Goal: Transaction & Acquisition: Download file/media

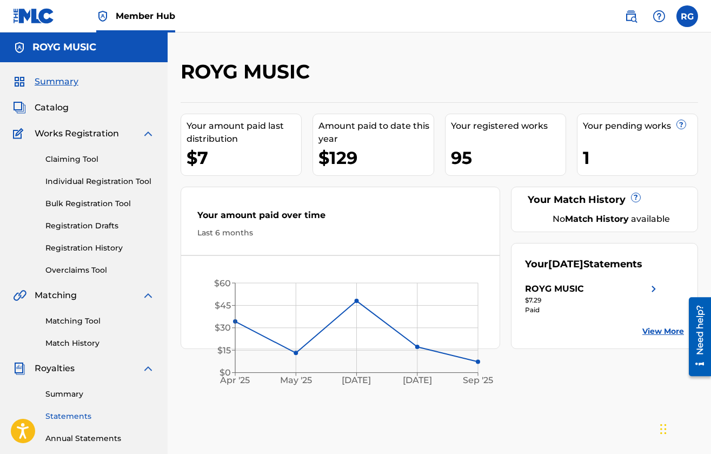
click at [73, 412] on link "Statements" at bounding box center [99, 415] width 109 height 11
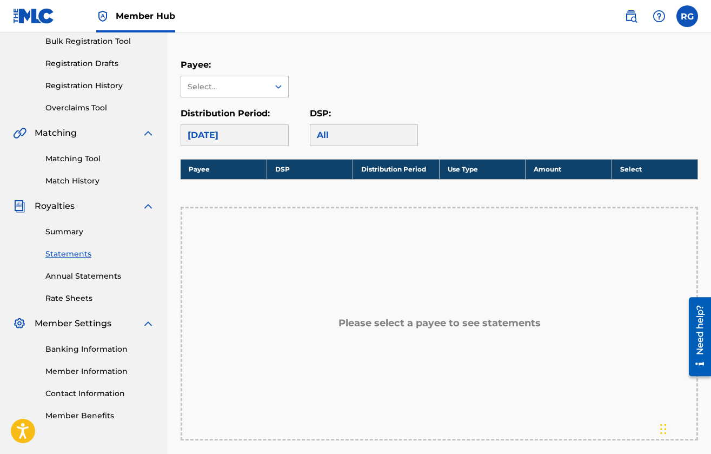
scroll to position [116, 0]
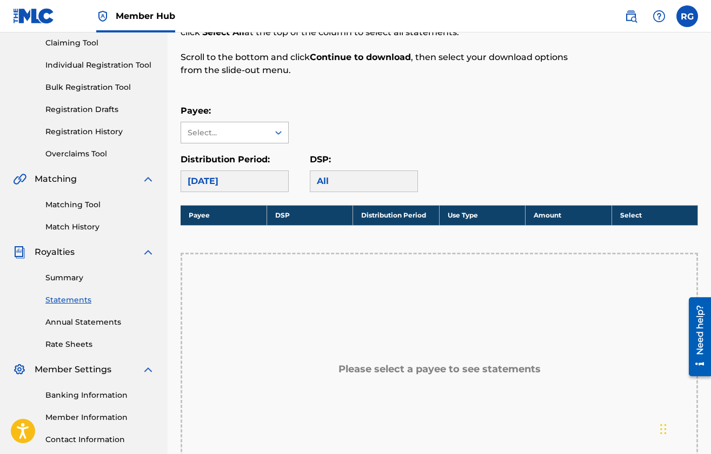
click at [260, 141] on div "Select..." at bounding box center [225, 132] width 88 height 21
click at [242, 159] on div "ROYG MUSIC" at bounding box center [234, 156] width 107 height 27
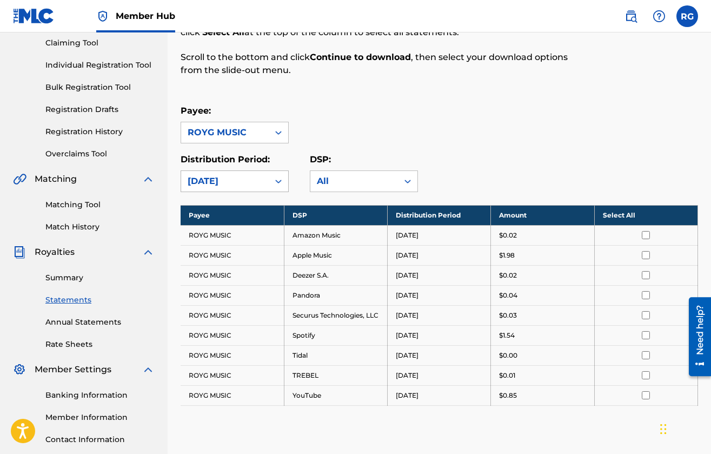
click at [257, 180] on div "[DATE]" at bounding box center [225, 181] width 75 height 13
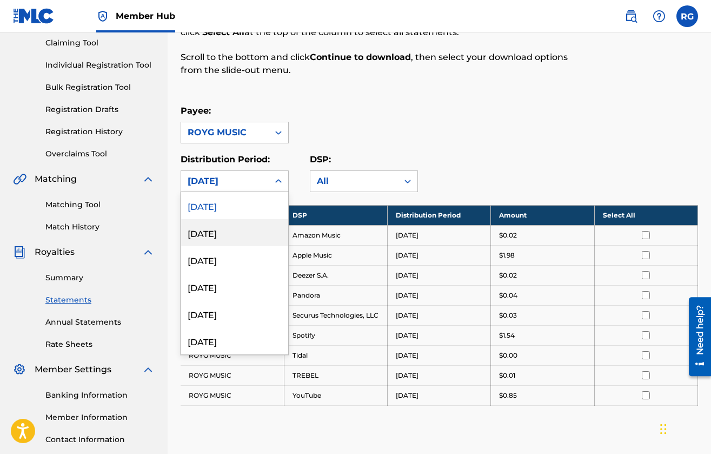
click at [247, 237] on div "[DATE]" at bounding box center [234, 232] width 107 height 27
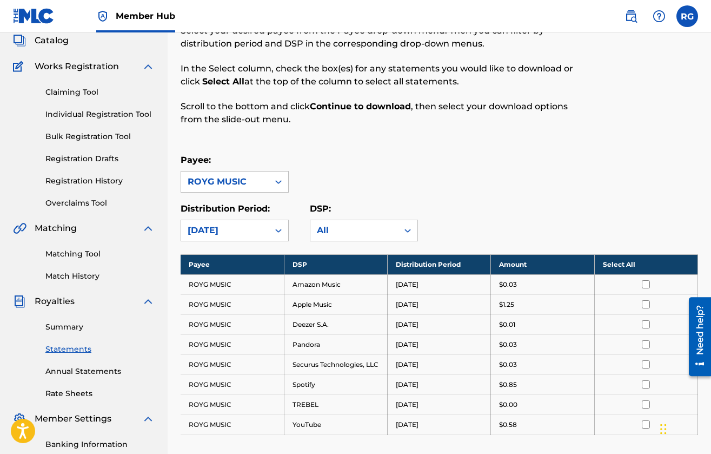
scroll to position [64, 0]
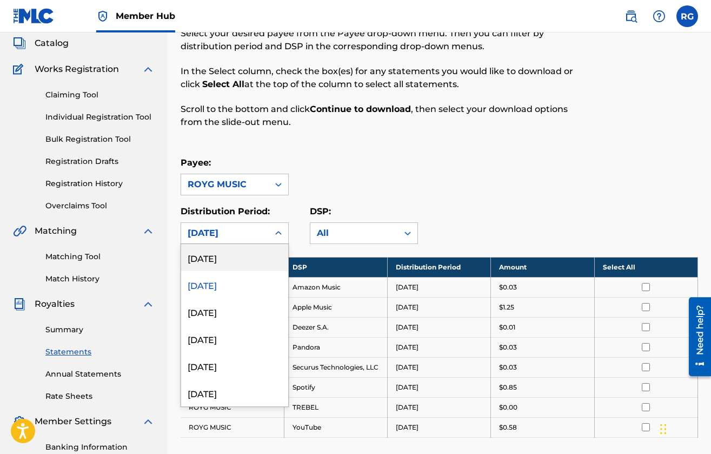
click at [216, 227] on div "[DATE]" at bounding box center [225, 233] width 75 height 13
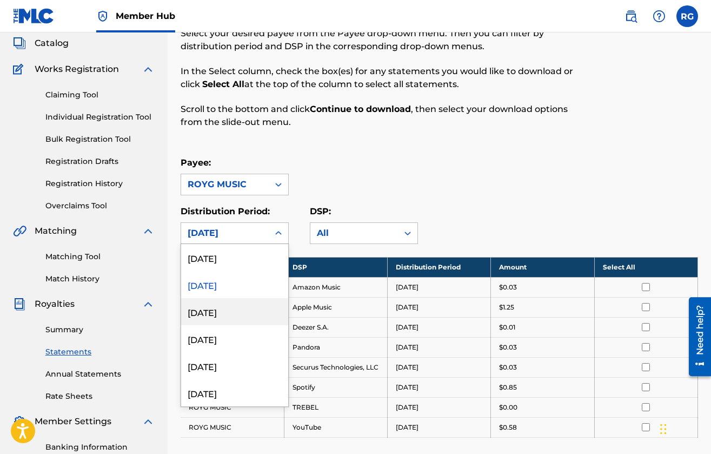
click at [213, 307] on div "[DATE]" at bounding box center [234, 311] width 107 height 27
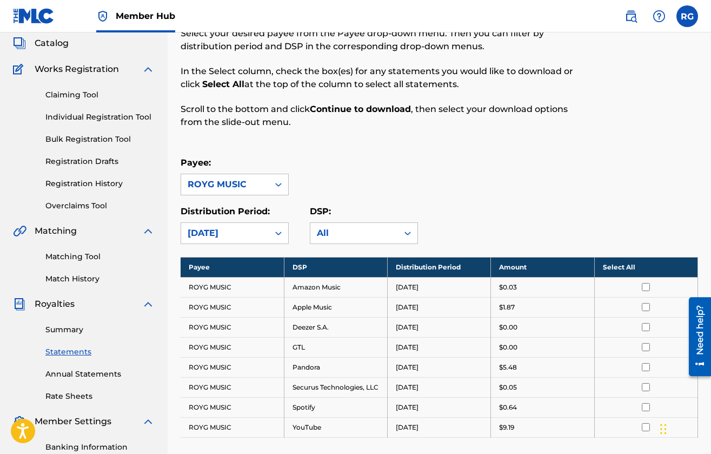
click at [229, 437] on td "ROYG MUSIC" at bounding box center [232, 427] width 103 height 20
click at [329, 434] on td "YouTube" at bounding box center [335, 427] width 103 height 20
click at [419, 436] on td "[DATE]" at bounding box center [439, 427] width 103 height 20
click at [420, 436] on td "[DATE]" at bounding box center [439, 427] width 103 height 20
click at [83, 393] on link "Rate Sheets" at bounding box center [99, 395] width 109 height 11
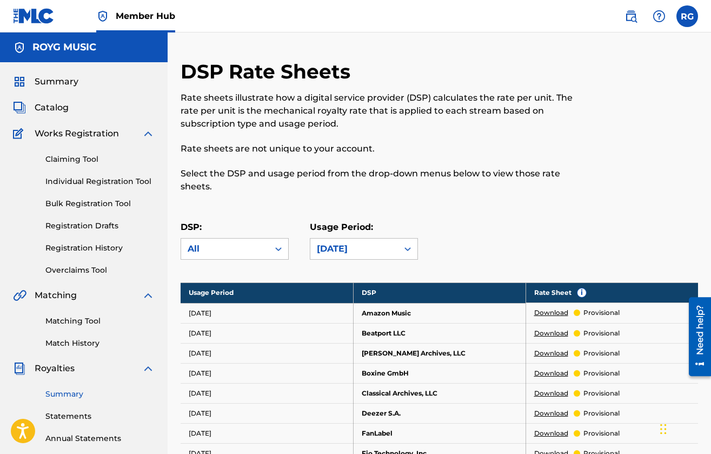
click at [81, 394] on link "Summary" at bounding box center [99, 393] width 109 height 11
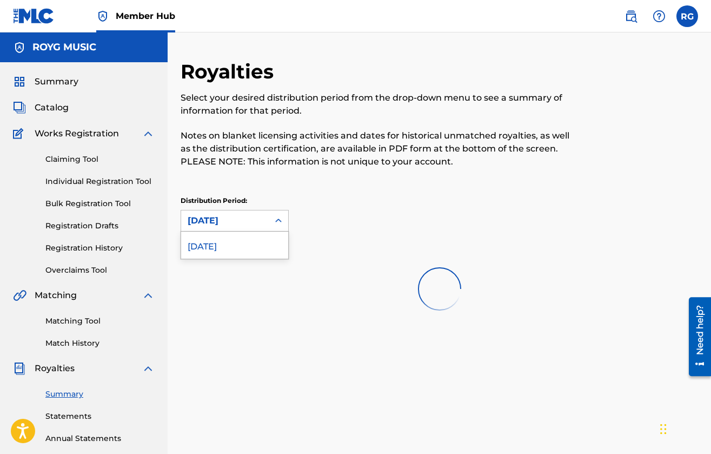
click at [255, 225] on div "[DATE]" at bounding box center [225, 220] width 75 height 13
click at [319, 220] on div "Distribution Period: [DATE]" at bounding box center [440, 214] width 518 height 36
click at [82, 413] on link "Statements" at bounding box center [99, 415] width 109 height 11
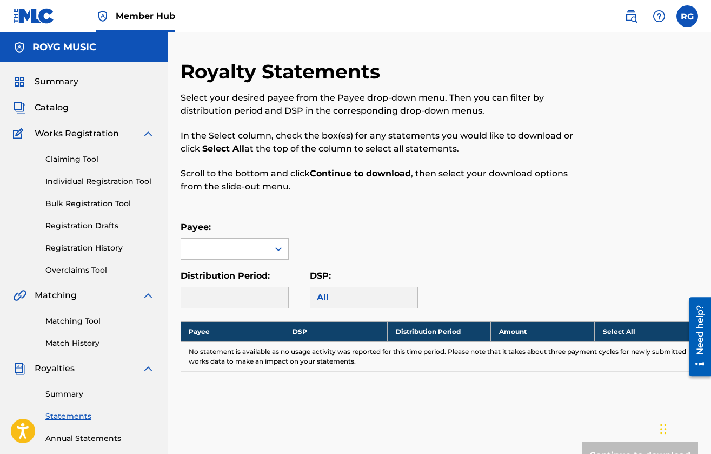
click at [228, 237] on div "Payee:" at bounding box center [235, 240] width 108 height 39
click at [230, 244] on div at bounding box center [225, 248] width 88 height 21
click at [237, 268] on div "ROYG MUSIC" at bounding box center [234, 273] width 107 height 27
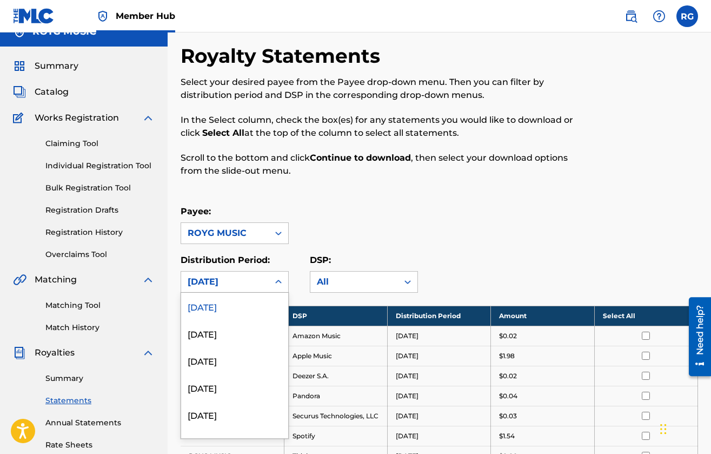
click at [258, 293] on div "[DATE], 1 of 54. 54 results available. Use Up and Down to choose options, press…" at bounding box center [235, 282] width 108 height 22
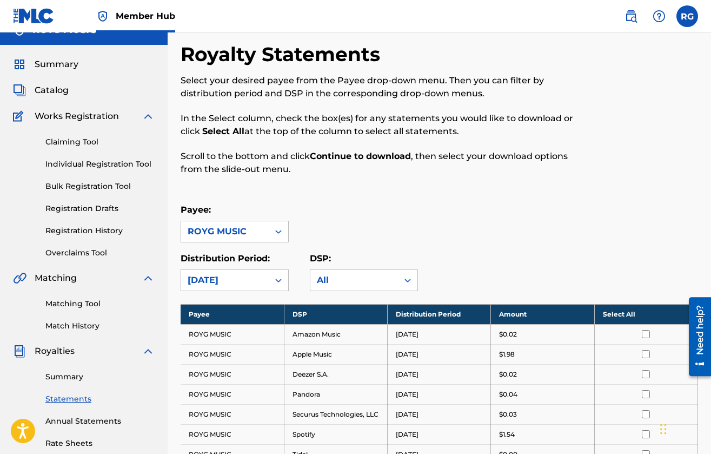
click at [460, 220] on div "Payee: ROYG MUSIC" at bounding box center [440, 222] width 518 height 39
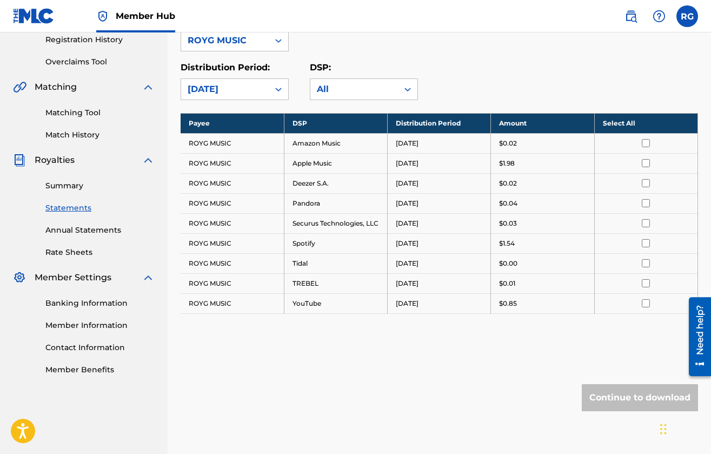
scroll to position [209, 0]
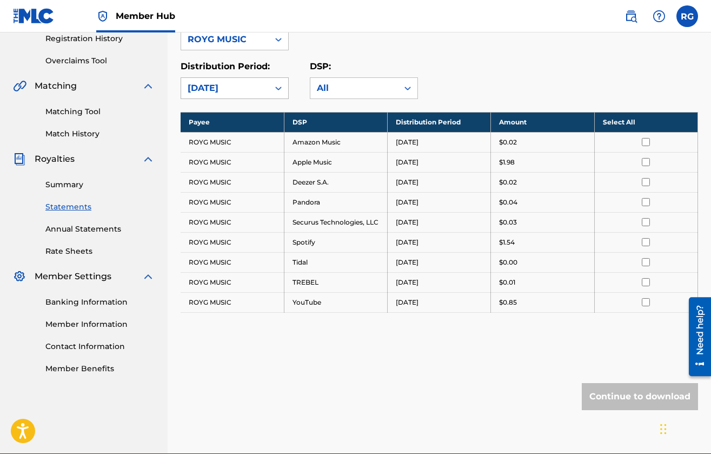
click at [261, 87] on div "[DATE]" at bounding box center [225, 88] width 75 height 13
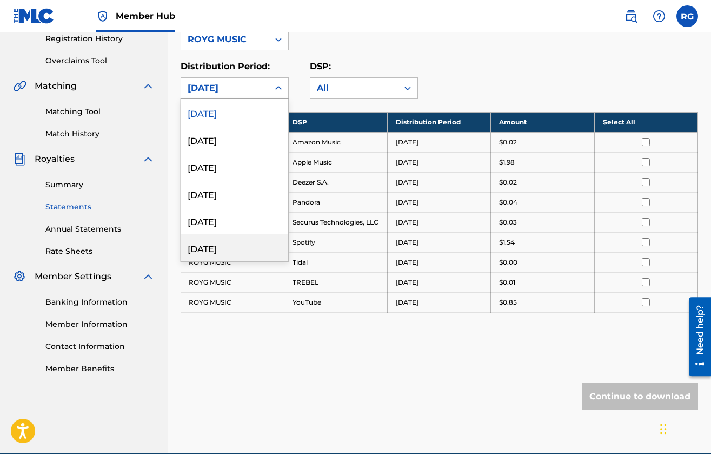
click at [227, 241] on div "[DATE]" at bounding box center [234, 247] width 107 height 27
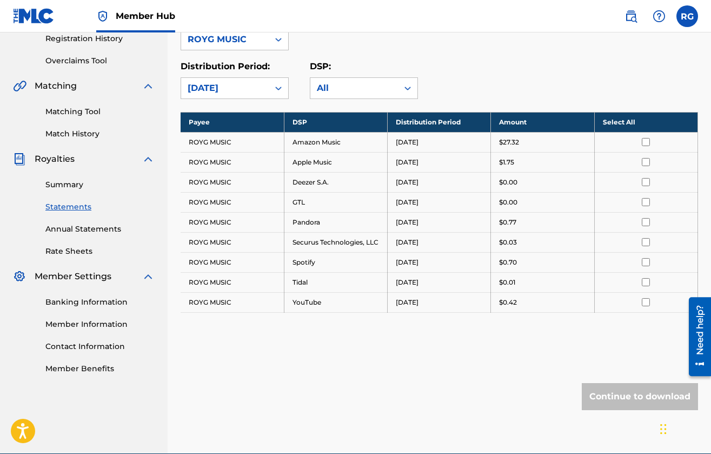
click at [348, 145] on td "Amazon Music" at bounding box center [335, 142] width 103 height 20
click at [646, 140] on input "checkbox" at bounding box center [646, 142] width 8 height 8
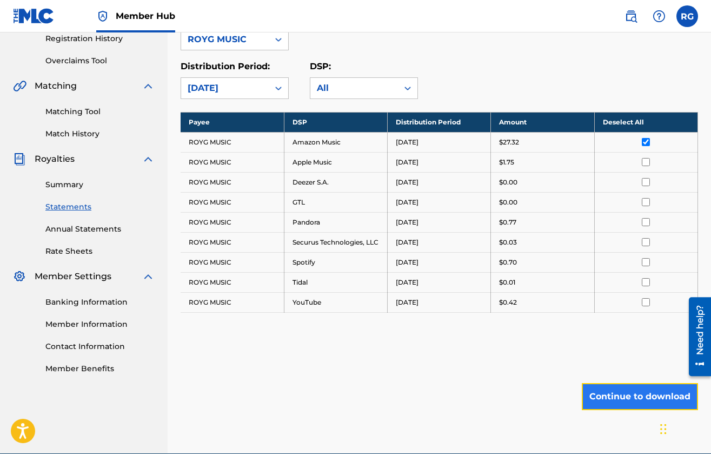
click at [633, 404] on button "Continue to download" at bounding box center [640, 396] width 116 height 27
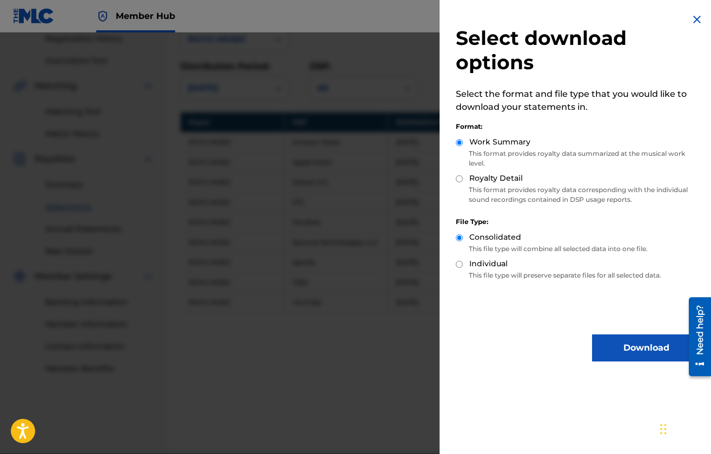
click at [464, 180] on div "Royalty Detail" at bounding box center [578, 179] width 244 height 12
click at [460, 177] on input "Royalty Detail" at bounding box center [459, 178] width 7 height 7
radio input "true"
click at [636, 351] on button "Download" at bounding box center [646, 347] width 108 height 27
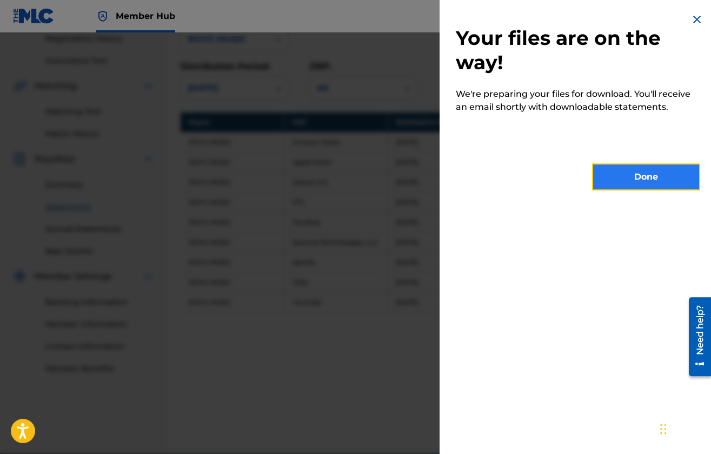
click at [633, 180] on button "Done" at bounding box center [646, 176] width 108 height 27
